Goal: Information Seeking & Learning: Learn about a topic

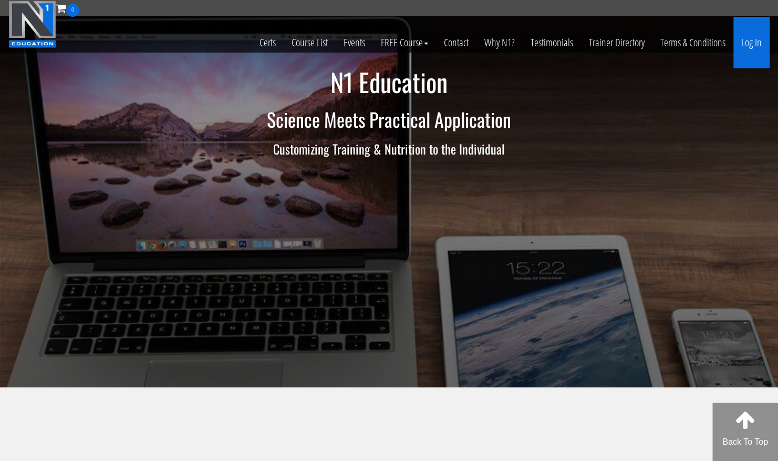
click at [756, 42] on link "Log In" at bounding box center [752, 43] width 36 height 52
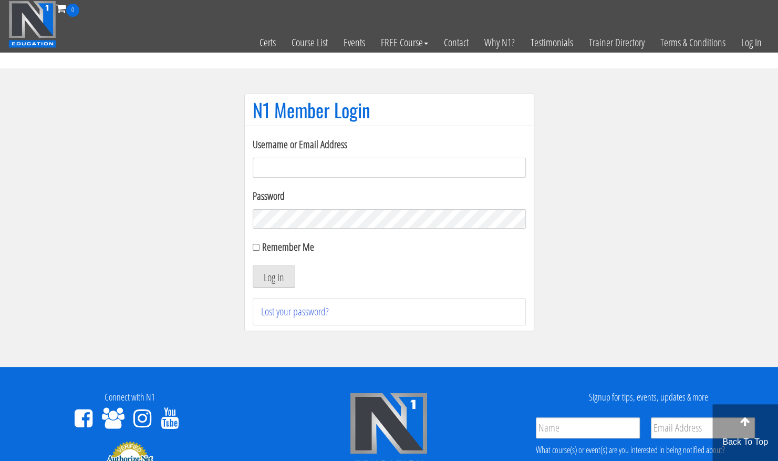
type input "frederik@fysfrederik.dk"
click at [264, 281] on button "Log In" at bounding box center [274, 276] width 43 height 22
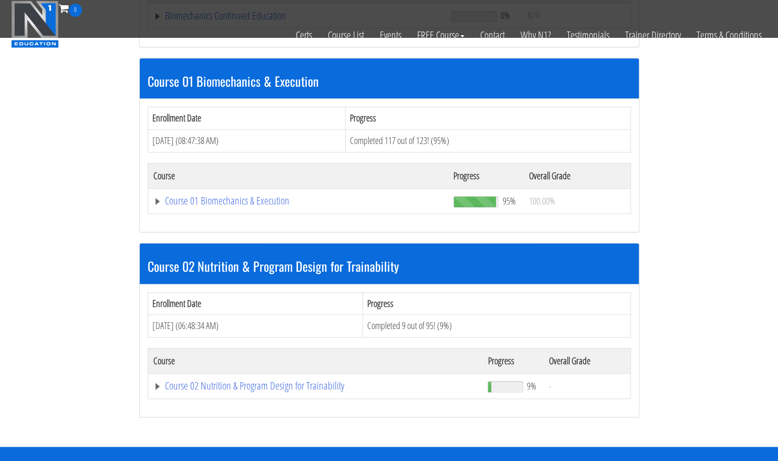
scroll to position [330, 0]
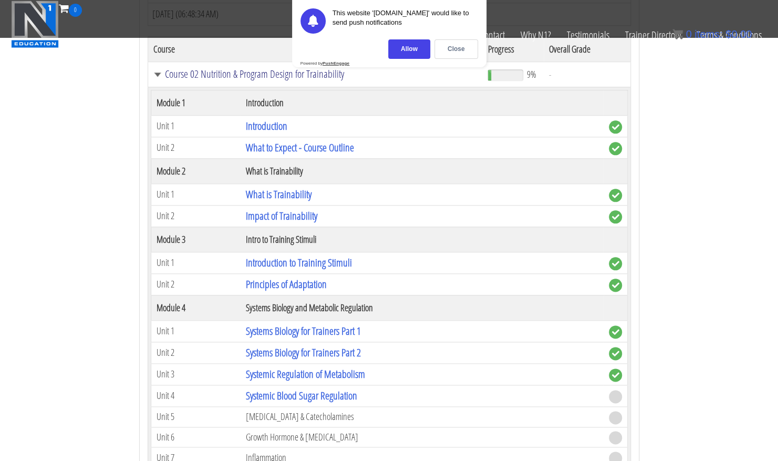
scroll to position [597, 0]
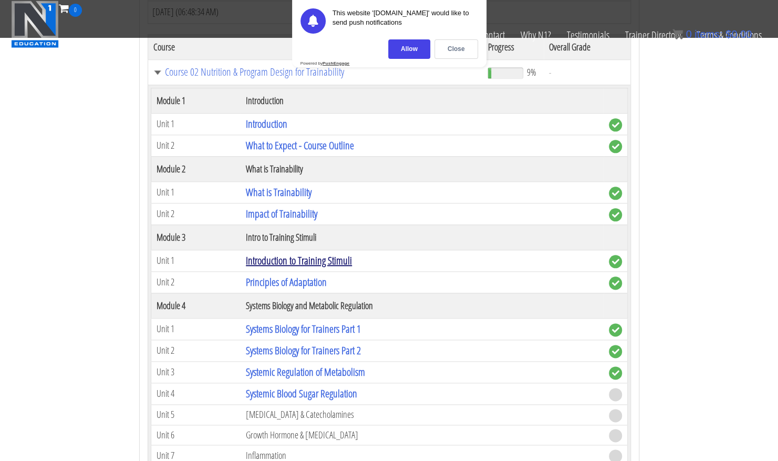
click at [292, 259] on link "Introduction to Training Stimuli" at bounding box center [299, 260] width 106 height 14
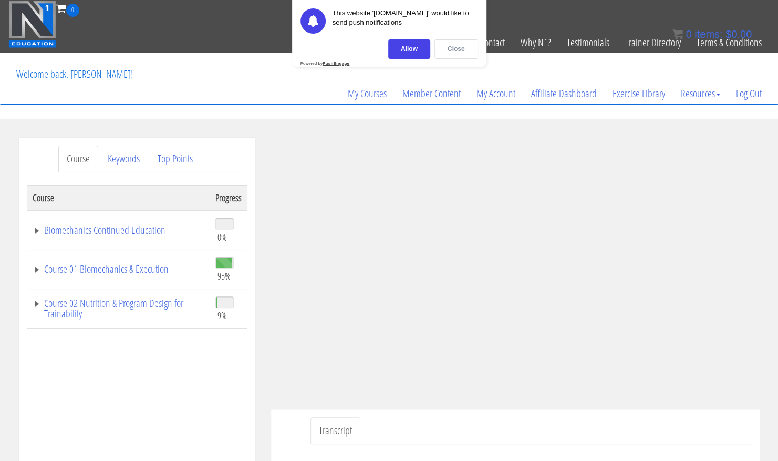
click at [448, 48] on div "Close" at bounding box center [457, 48] width 44 height 19
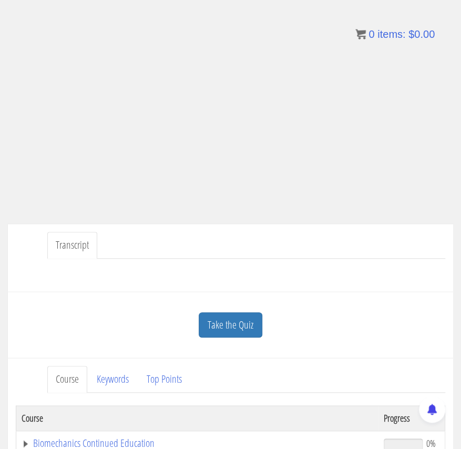
scroll to position [20, 0]
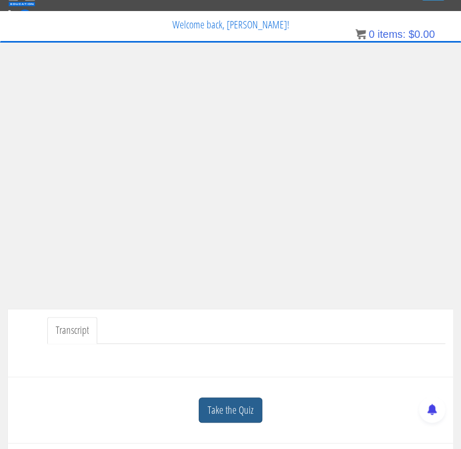
click at [230, 404] on link "Take the Quiz" at bounding box center [231, 410] width 64 height 26
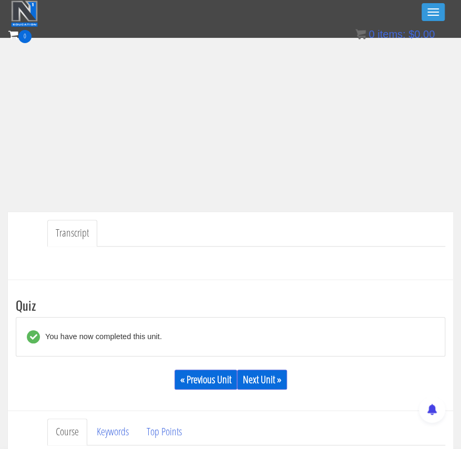
scroll to position [251, 0]
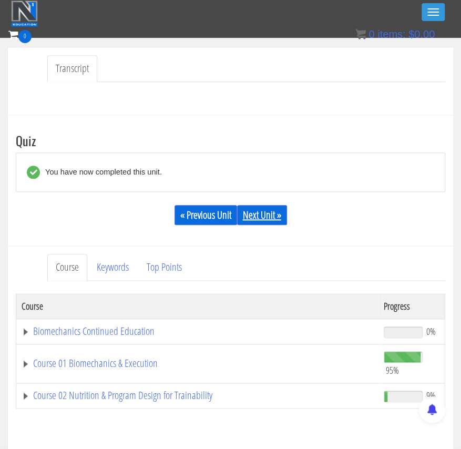
click at [269, 213] on link "Next Unit »" at bounding box center [262, 215] width 50 height 20
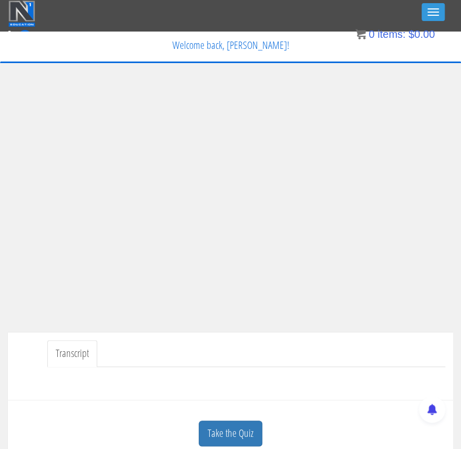
click at [357, 357] on ul "Transcript" at bounding box center [246, 353] width 398 height 27
click at [241, 439] on link "Take the Quiz" at bounding box center [231, 433] width 64 height 26
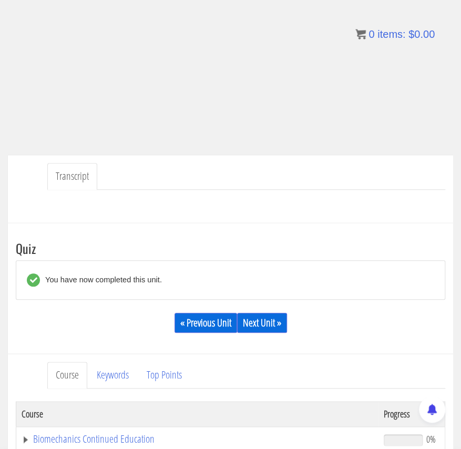
scroll to position [179, 0]
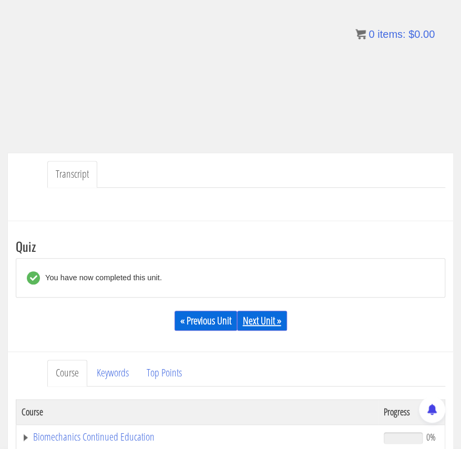
click at [262, 325] on link "Next Unit »" at bounding box center [262, 321] width 50 height 20
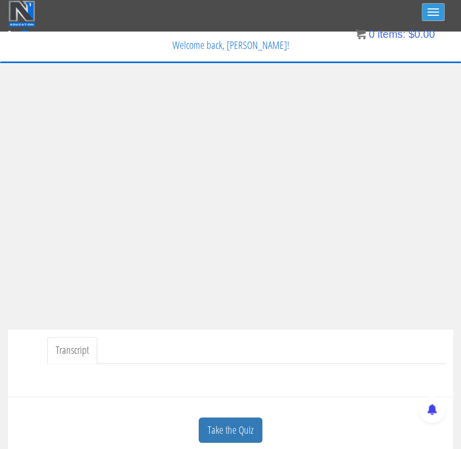
click at [429, 16] on button "Toggle navigation" at bounding box center [433, 12] width 23 height 18
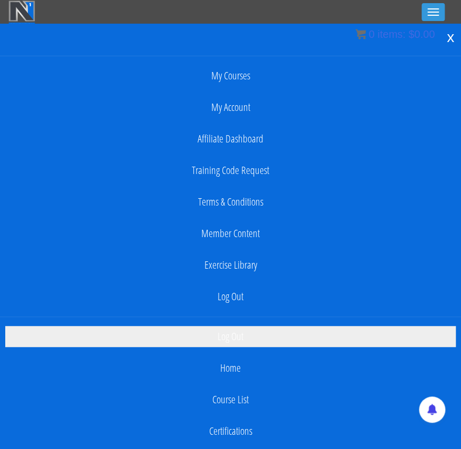
click at [259, 334] on link "Log Out" at bounding box center [230, 336] width 450 height 21
